Goal: Find specific page/section

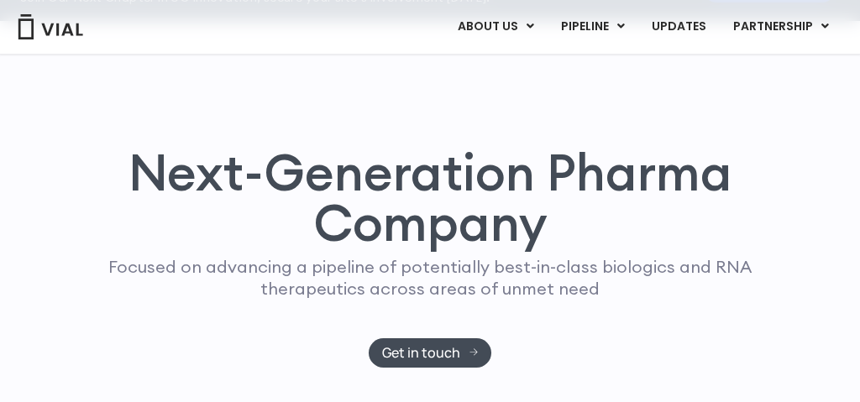
scroll to position [118, 0]
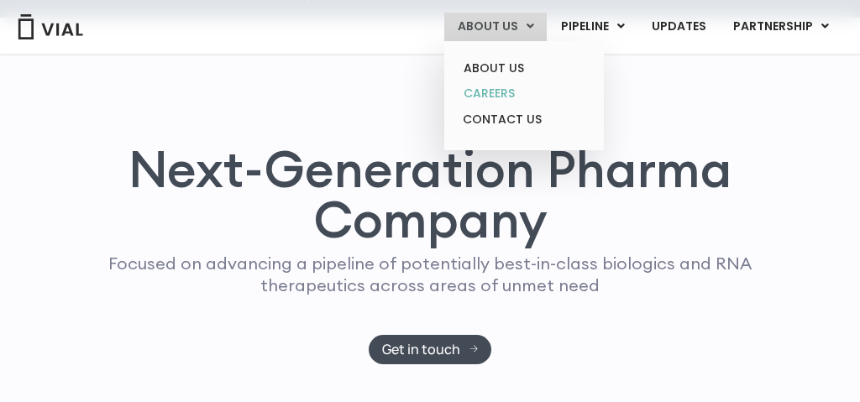
click at [492, 96] on link "CAREERS" at bounding box center [523, 94] width 147 height 26
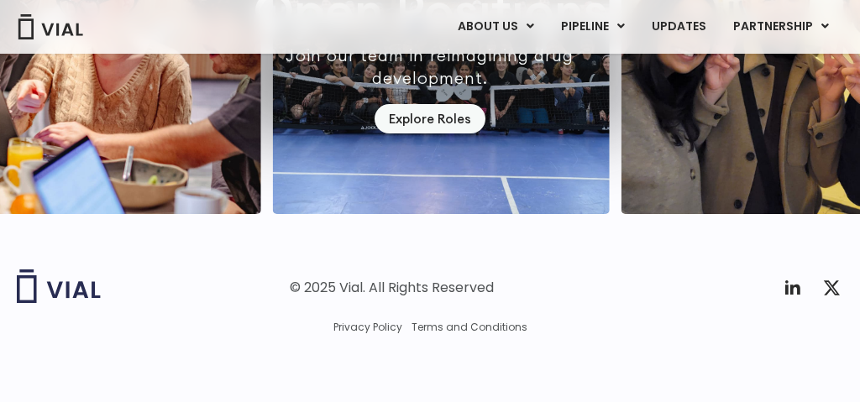
scroll to position [4903, 0]
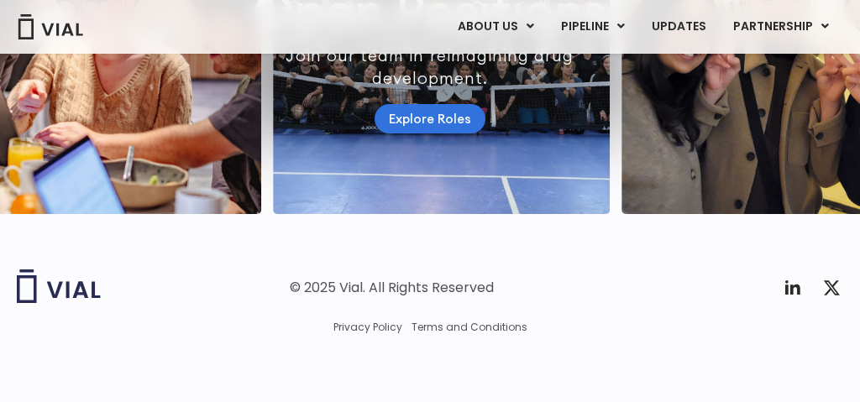
click at [408, 134] on link "Explore Roles" at bounding box center [430, 118] width 111 height 29
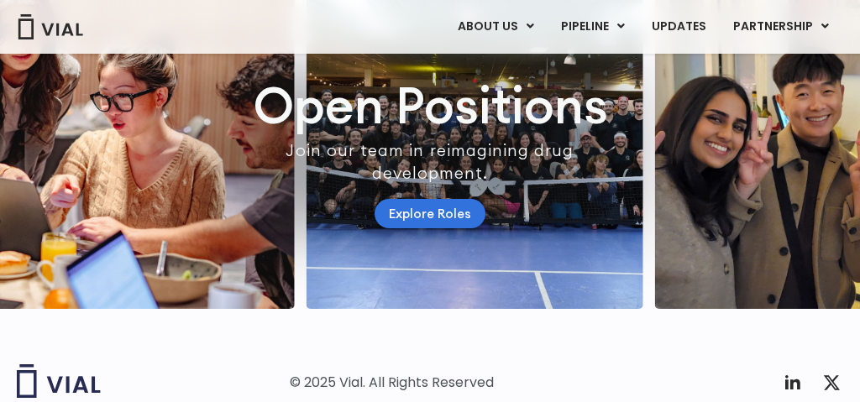
scroll to position [4792, 0]
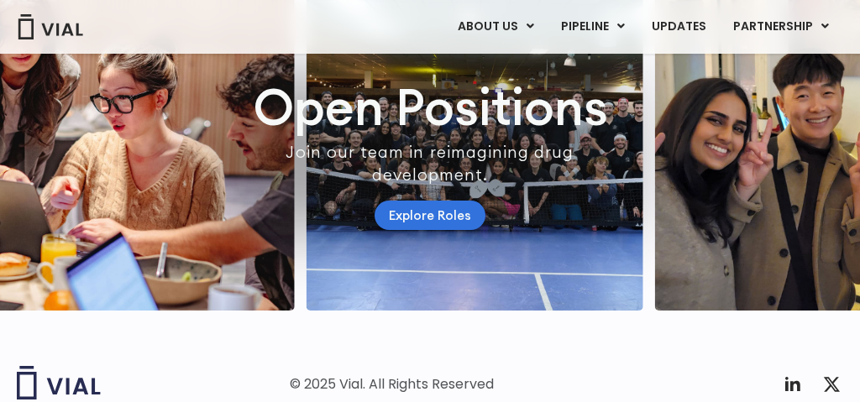
click at [429, 230] on link "Explore Roles" at bounding box center [430, 215] width 111 height 29
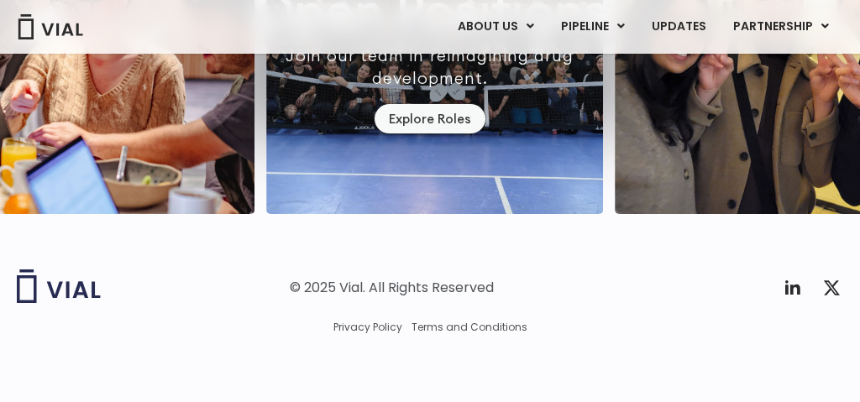
scroll to position [4935, 0]
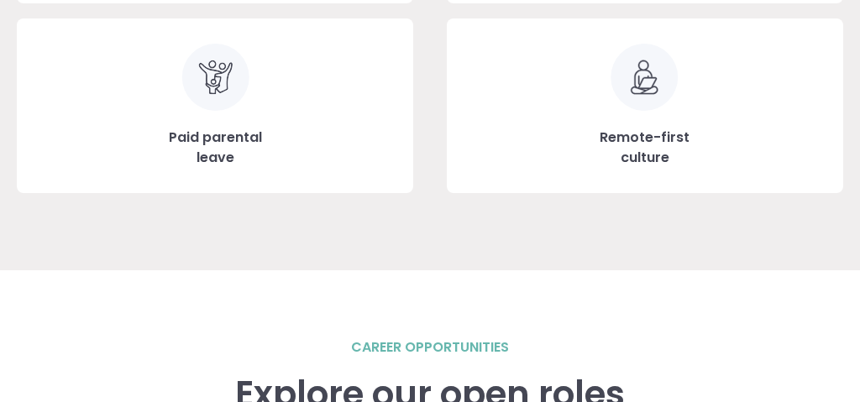
scroll to position [2071, 0]
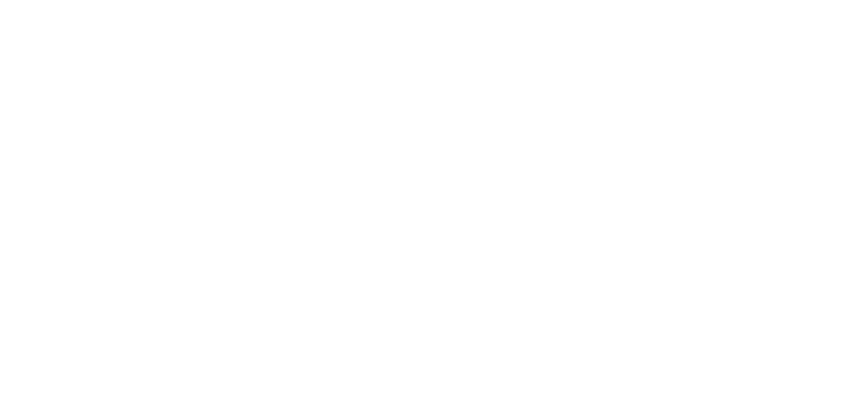
scroll to position [2749, 0]
